Goal: Task Accomplishment & Management: Use online tool/utility

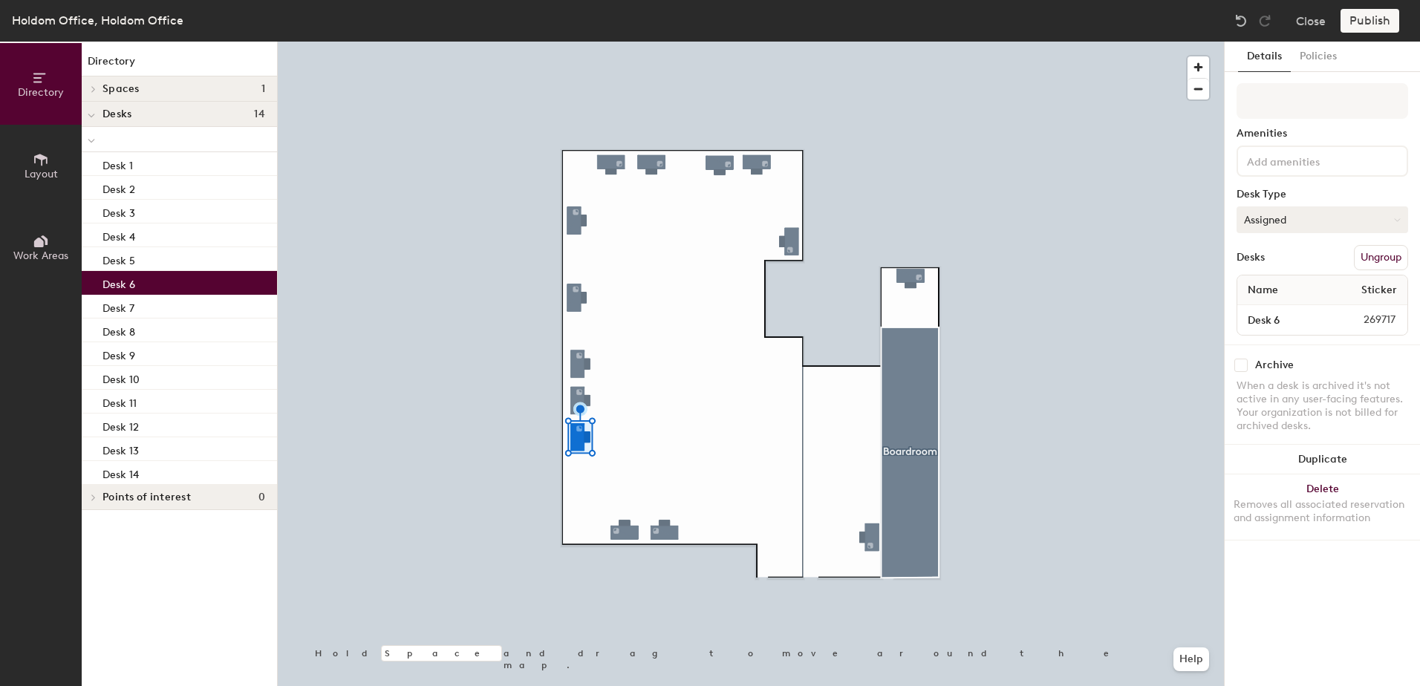
click at [1366, 212] on button "Assigned" at bounding box center [1322, 219] width 172 height 27
click at [1281, 304] on div "Hoteled" at bounding box center [1311, 310] width 149 height 22
click at [1363, 16] on button "Publish" at bounding box center [1369, 21] width 59 height 24
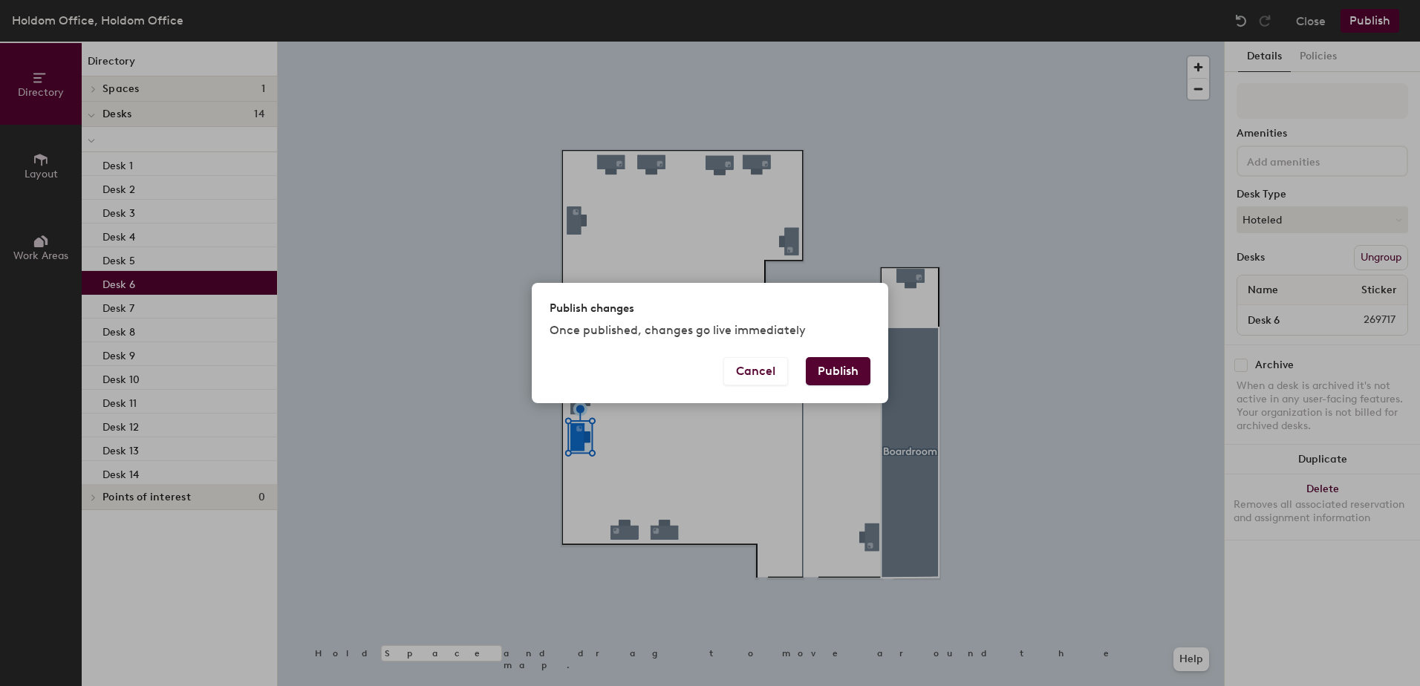
click at [836, 361] on button "Publish" at bounding box center [838, 371] width 65 height 28
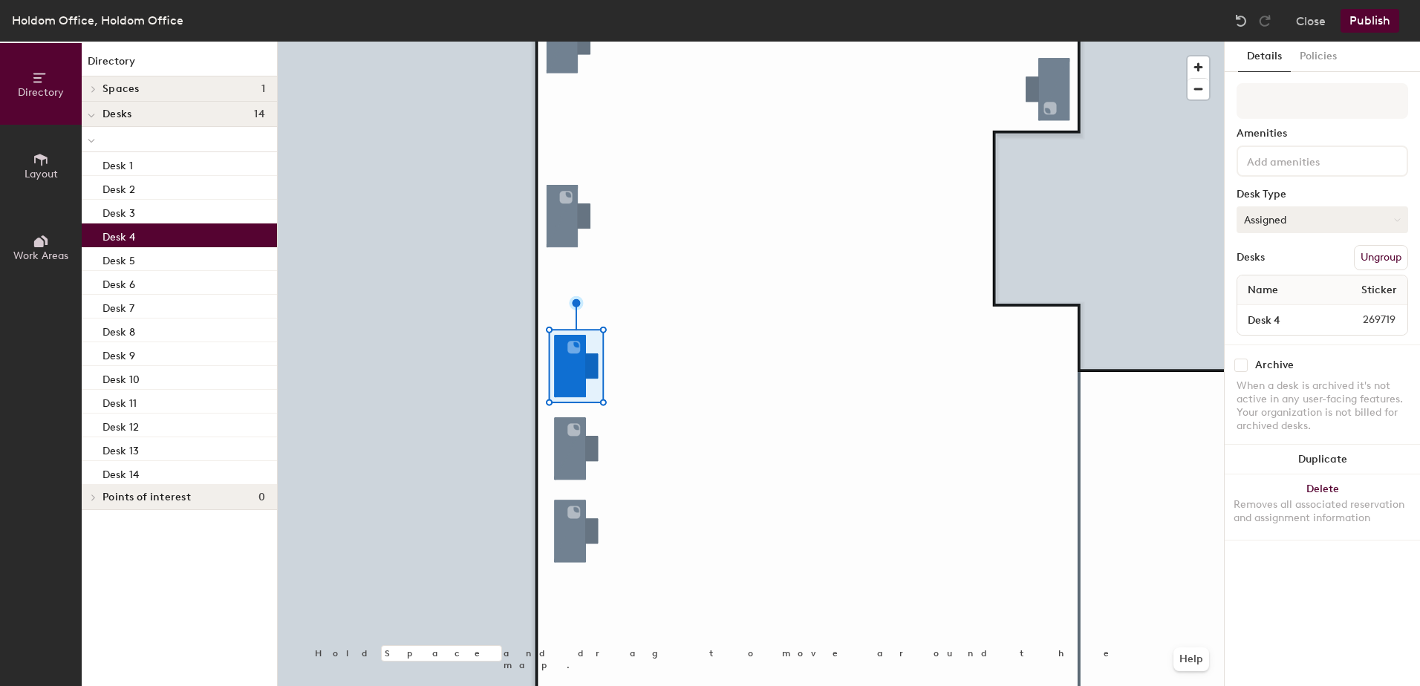
click at [1351, 224] on button "Assigned" at bounding box center [1322, 219] width 172 height 27
click at [1265, 311] on div "Hoteled" at bounding box center [1311, 310] width 149 height 22
click at [1376, 27] on button "Publish" at bounding box center [1369, 21] width 59 height 24
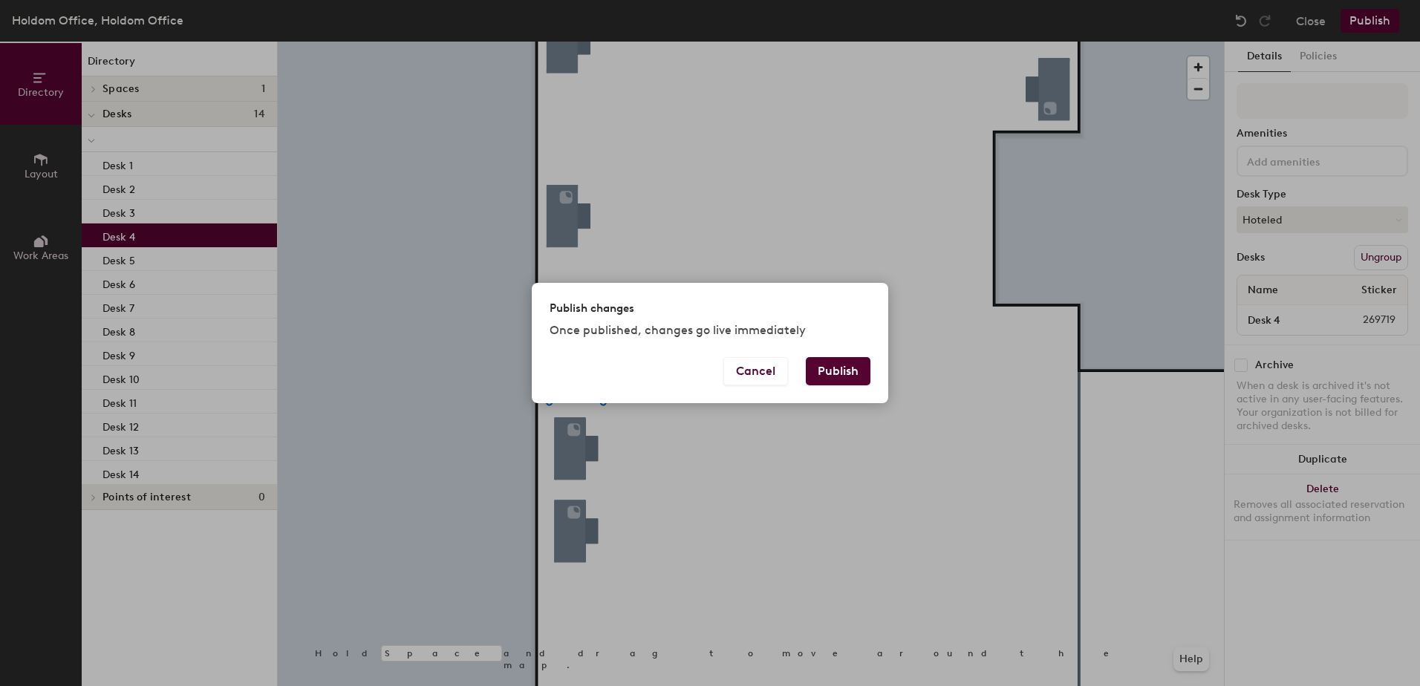
click at [853, 374] on button "Publish" at bounding box center [838, 371] width 65 height 28
